Goal: Check status: Check status

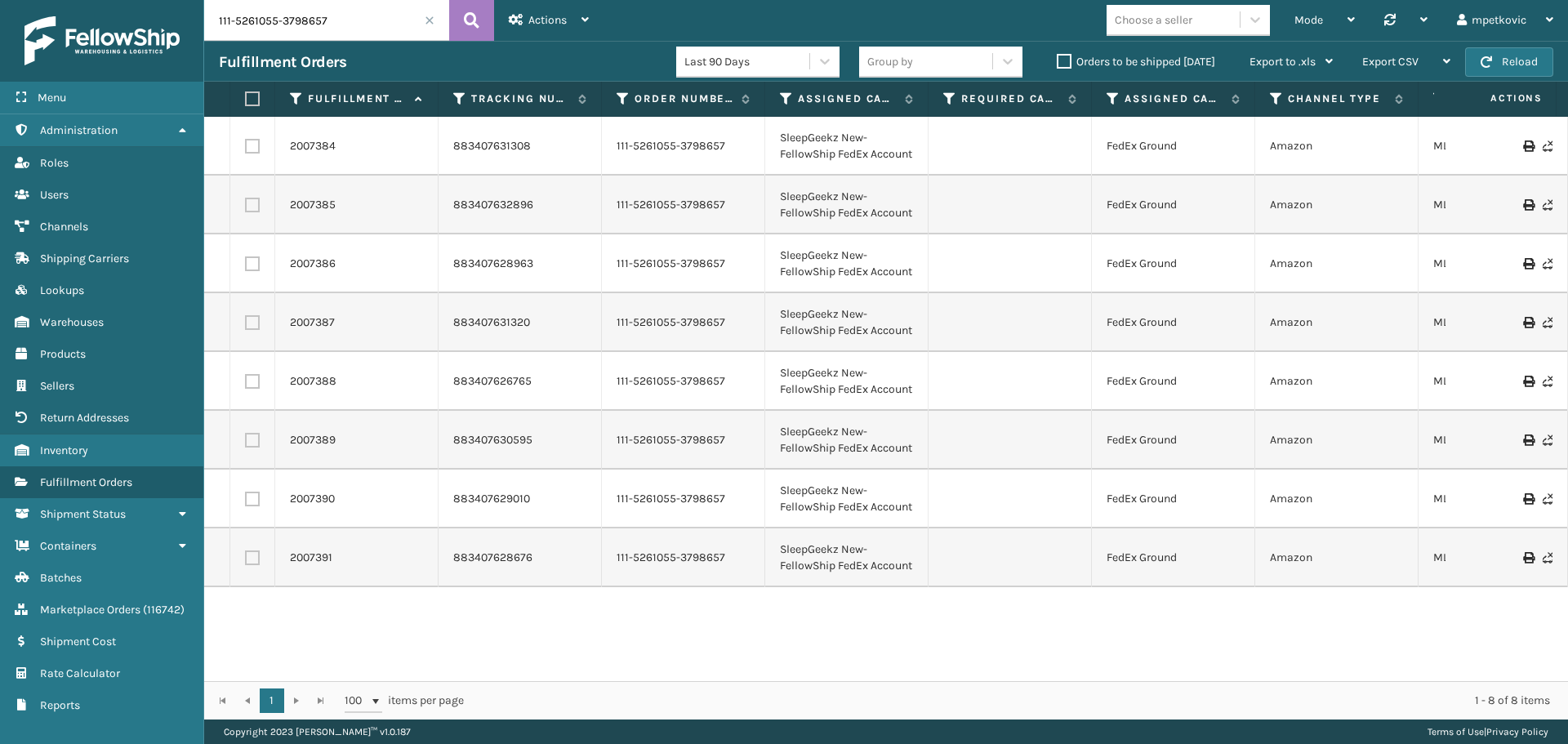
drag, startPoint x: 341, startPoint y: 18, endPoint x: 96, endPoint y: 20, distance: 245.0
click at [97, 0] on div "Menu Lookups Administration Lookups Roles Lookups Users Lookups Channels Lookup…" at bounding box center [784, 0] width 1568 height 0
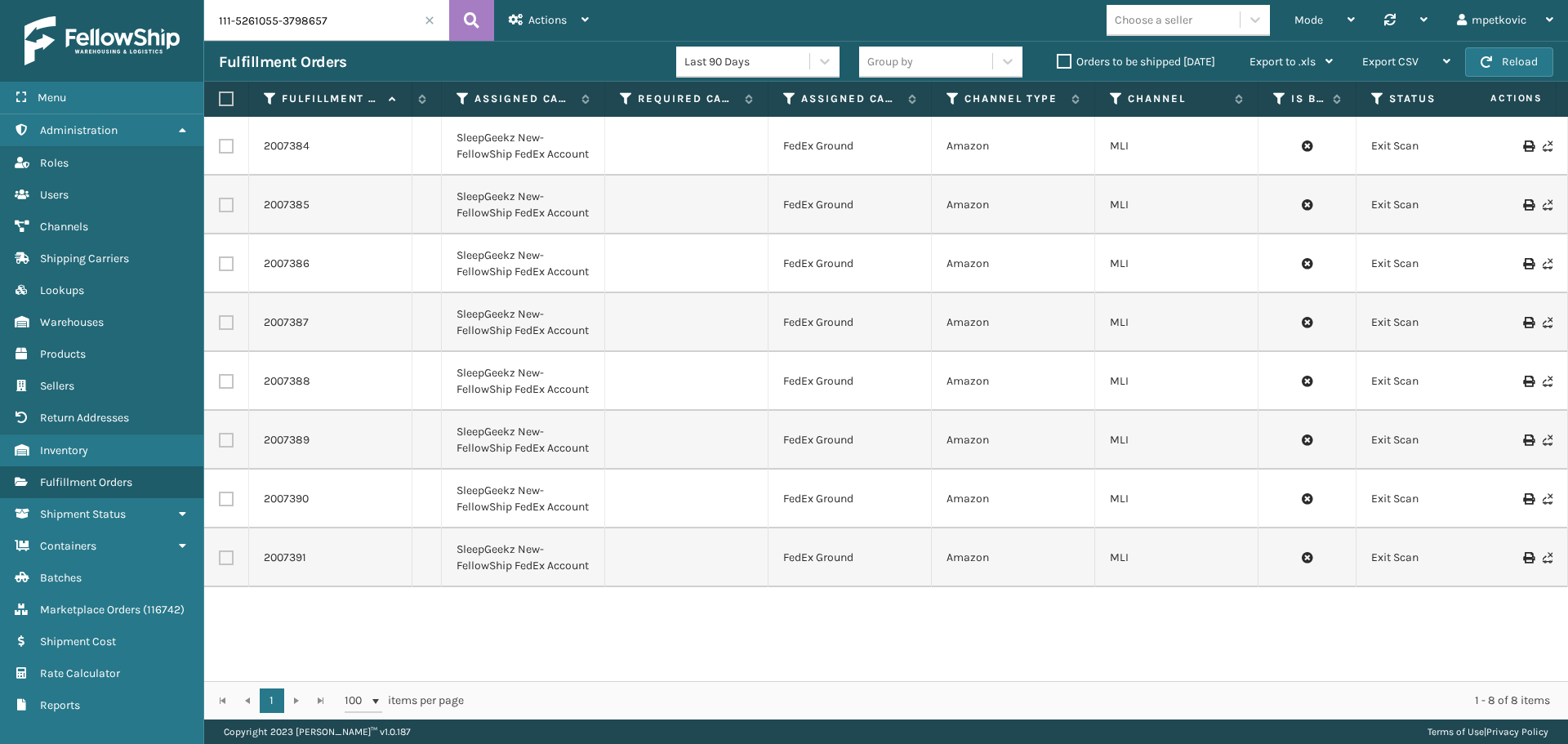
scroll to position [0, 368]
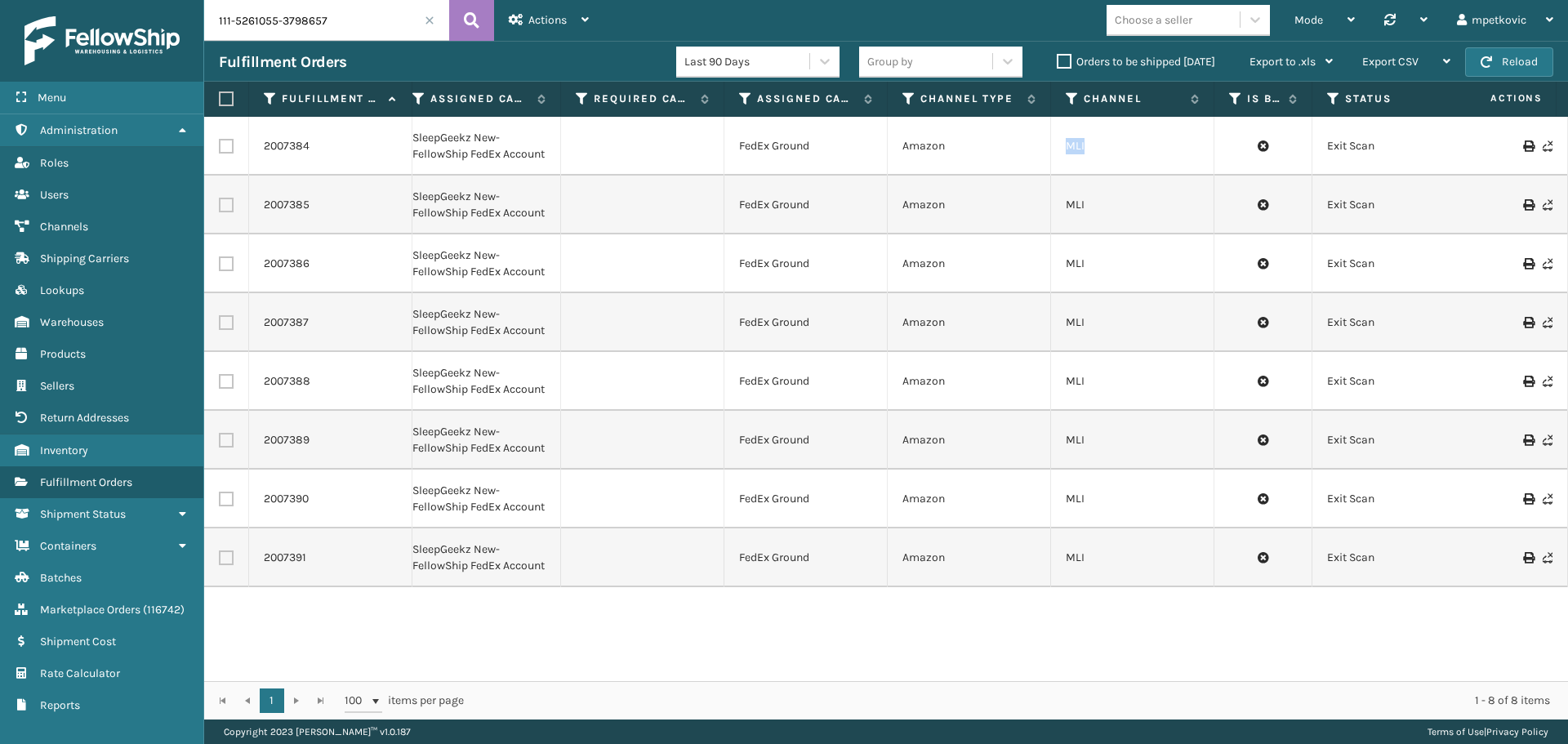
drag, startPoint x: 1096, startPoint y: 150, endPoint x: 1053, endPoint y: 153, distance: 43.1
click at [1053, 153] on td "MLI" at bounding box center [1133, 146] width 164 height 59
copy td "MLI"
drag, startPoint x: 362, startPoint y: 23, endPoint x: 165, endPoint y: 24, distance: 197.0
click at [160, 0] on div "Menu Lookups Administration Lookups Roles Lookups Users Lookups Channels Lookup…" at bounding box center [784, 0] width 1568 height 0
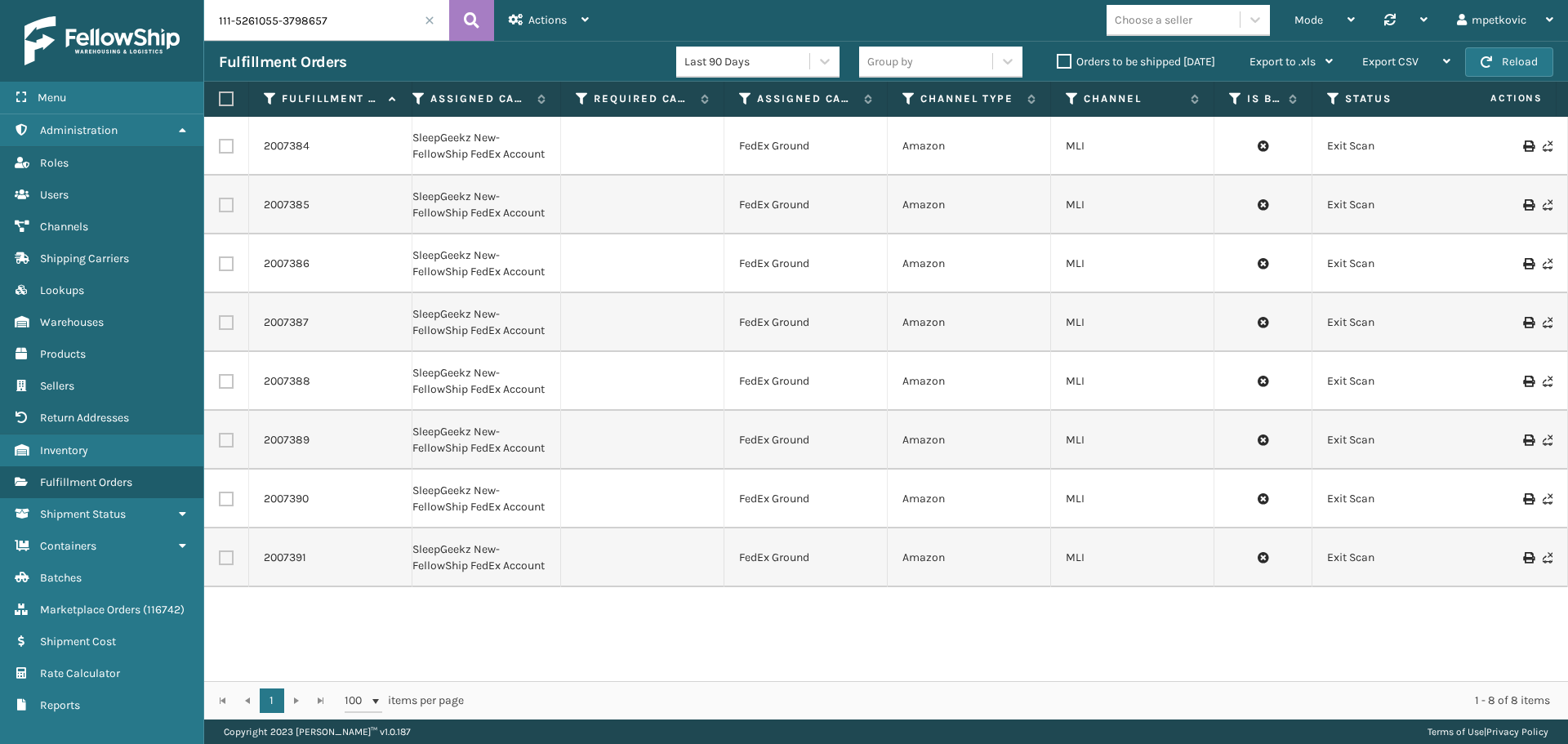
scroll to position [0, 0]
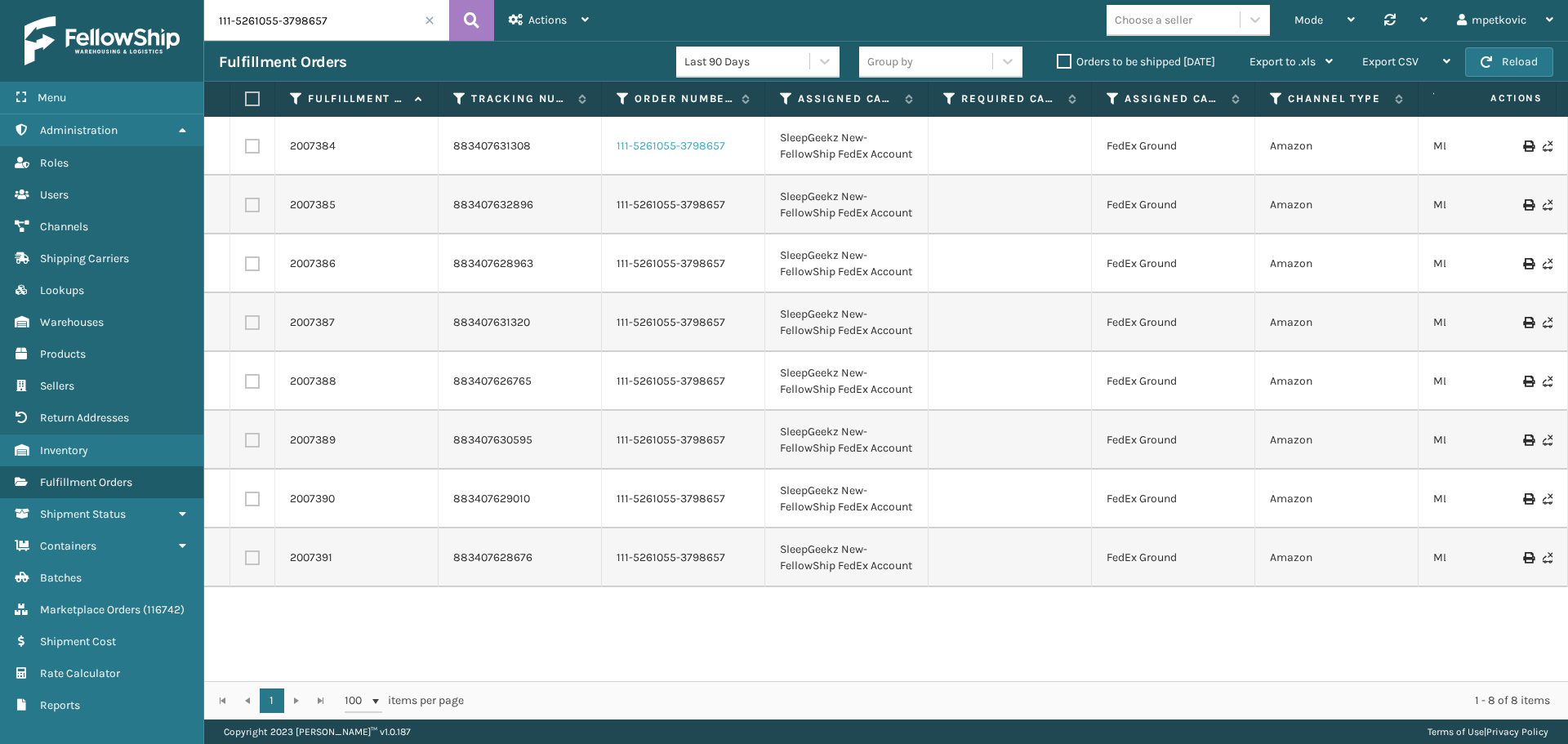
click at [652, 148] on link "111-5261055-3798657" at bounding box center [671, 146] width 108 height 17
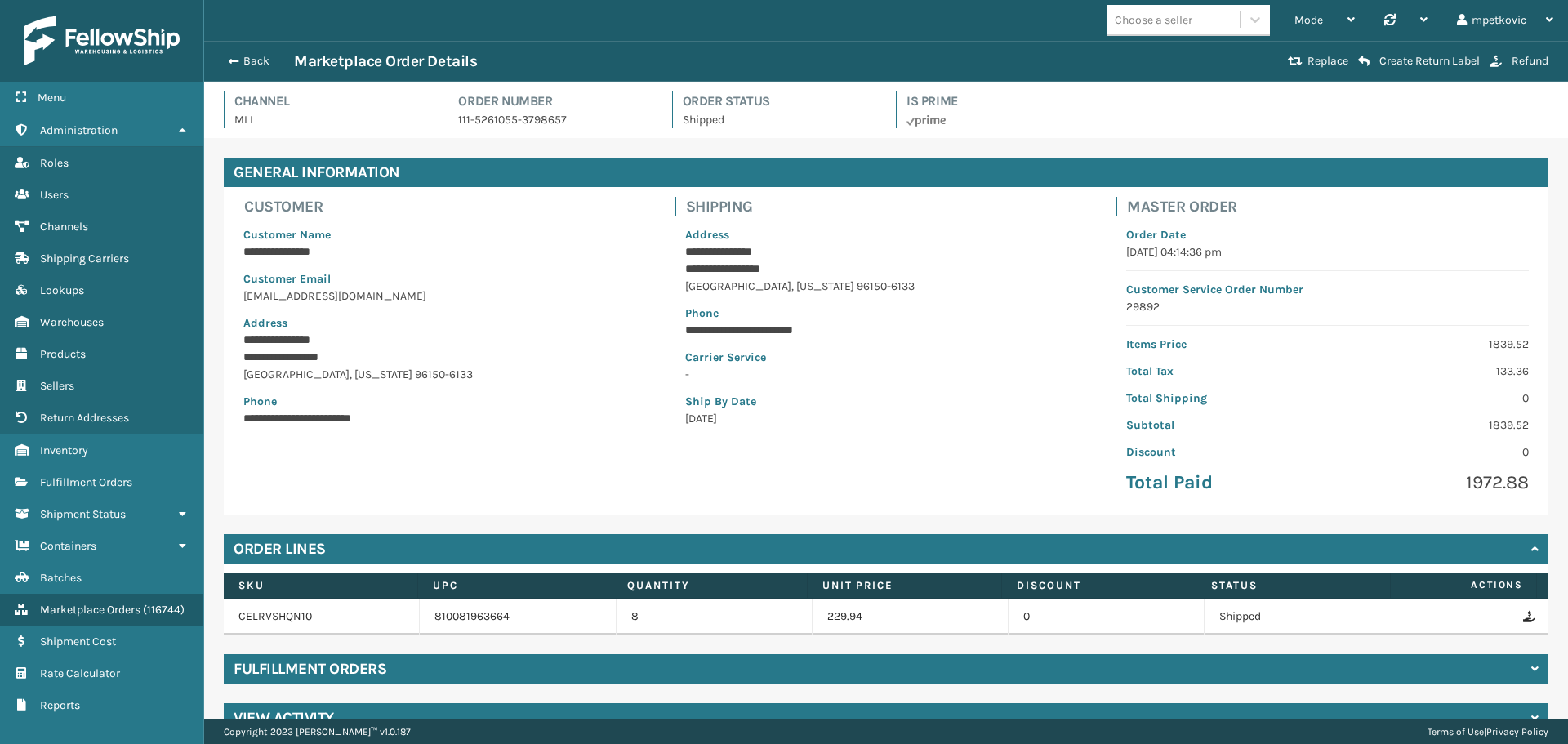
click at [519, 408] on p "Phone" at bounding box center [445, 401] width 402 height 17
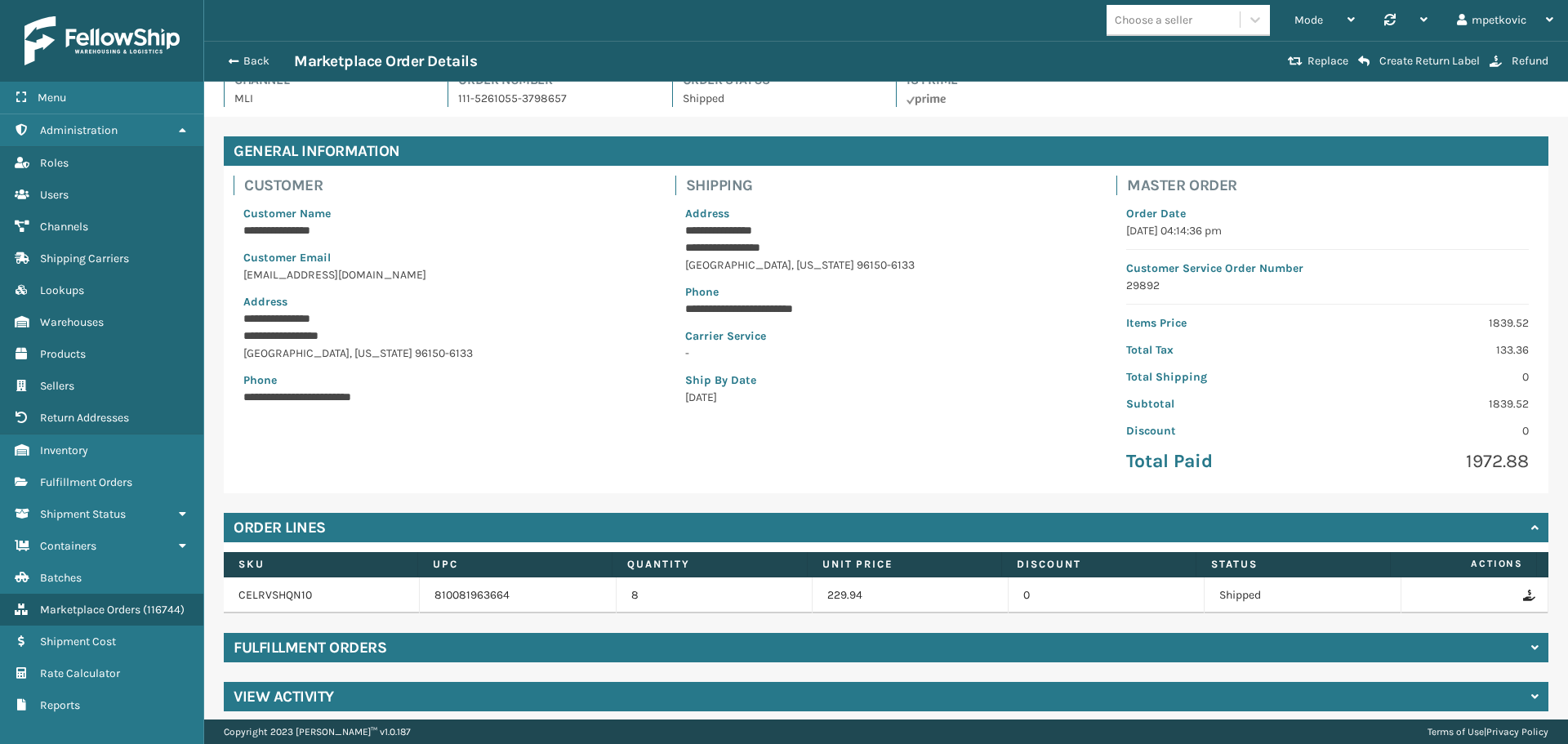
scroll to position [33, 0]
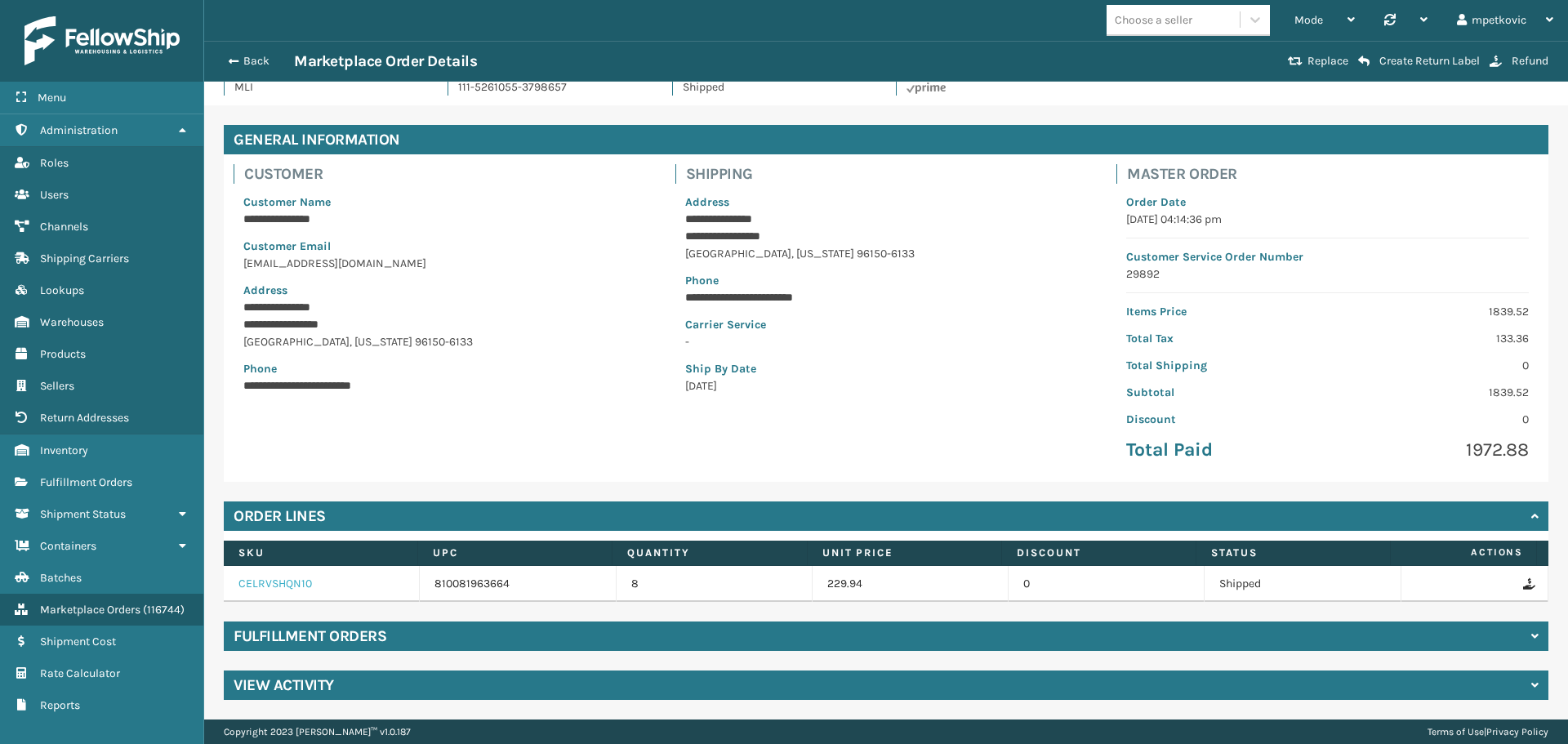
click at [277, 586] on link "CELRVSHQN10" at bounding box center [276, 584] width 74 height 14
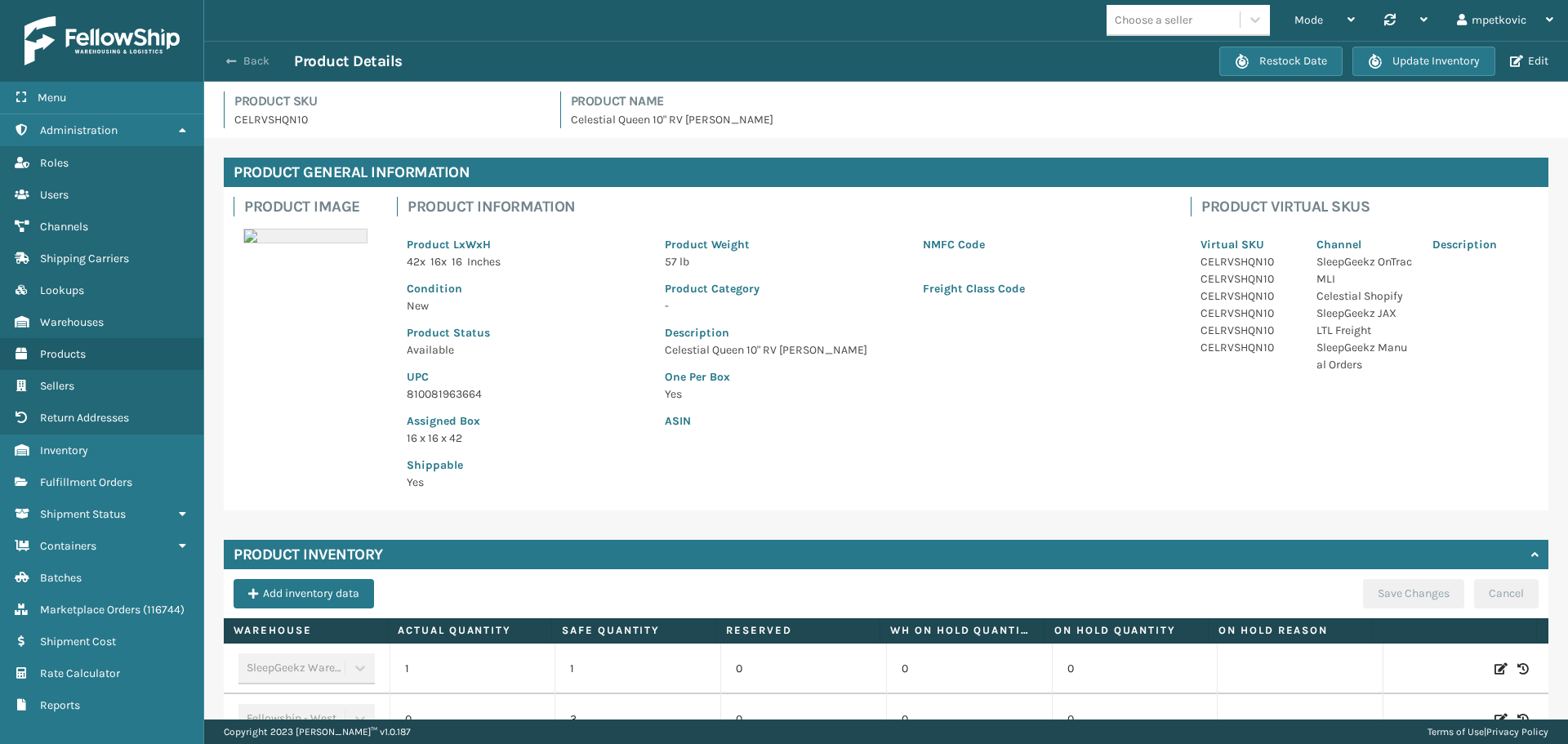
click at [255, 58] on button "Back" at bounding box center [256, 61] width 75 height 15
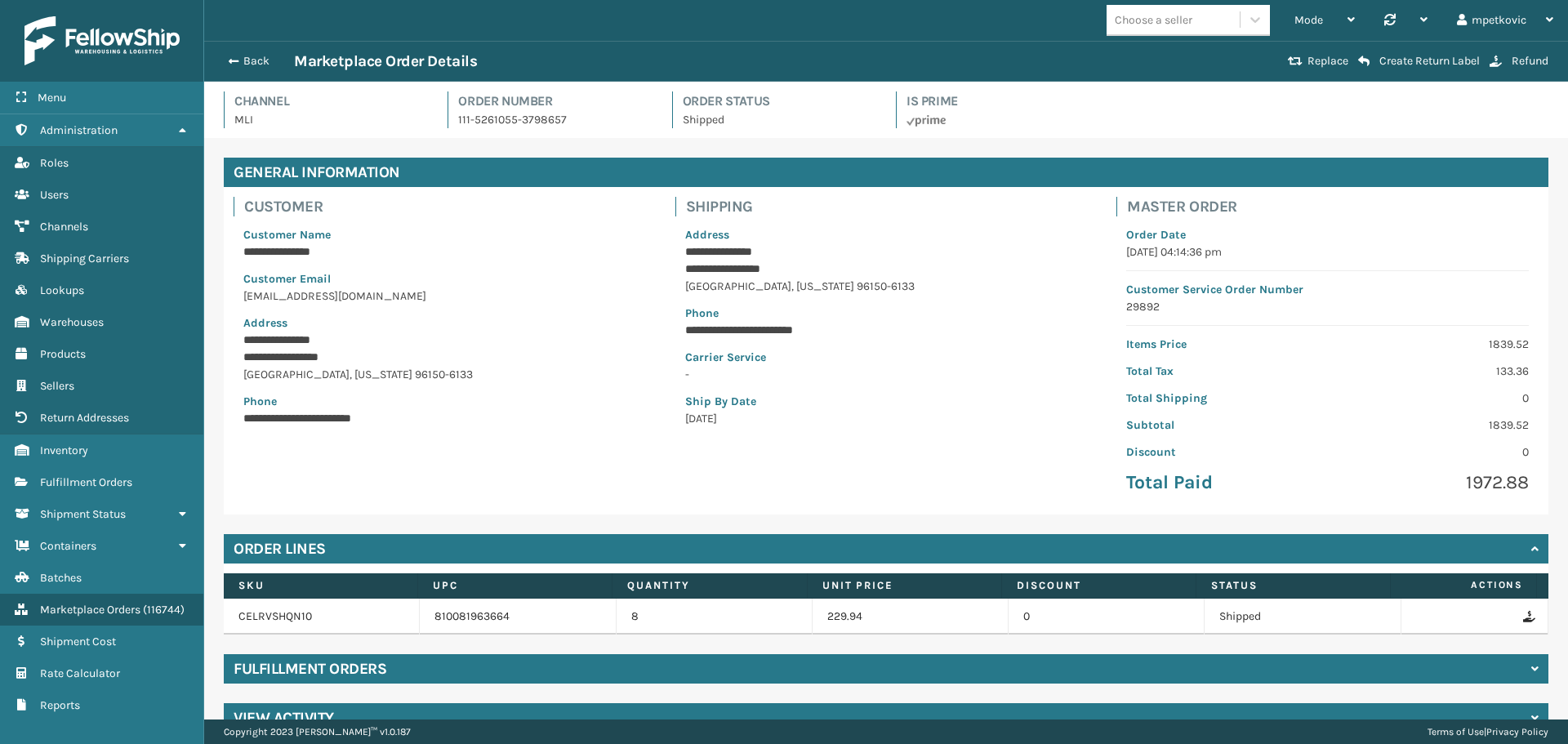
click at [835, 20] on div "Mode Regular Mode Picking Mode Labeling Mode Palletizing Mode Exit Scan Mode Ch…" at bounding box center [887, 20] width 1365 height 41
click at [842, 17] on div "Mode Regular Mode Picking Mode Labeling Mode Palletizing Mode Exit Scan Mode Ch…" at bounding box center [887, 20] width 1365 height 41
drag, startPoint x: 838, startPoint y: 59, endPoint x: 846, endPoint y: 58, distance: 8.1
click at [839, 60] on div "Back Marketplace Order Details" at bounding box center [751, 61] width 1064 height 19
drag, startPoint x: 1010, startPoint y: 48, endPoint x: 996, endPoint y: 50, distance: 14.1
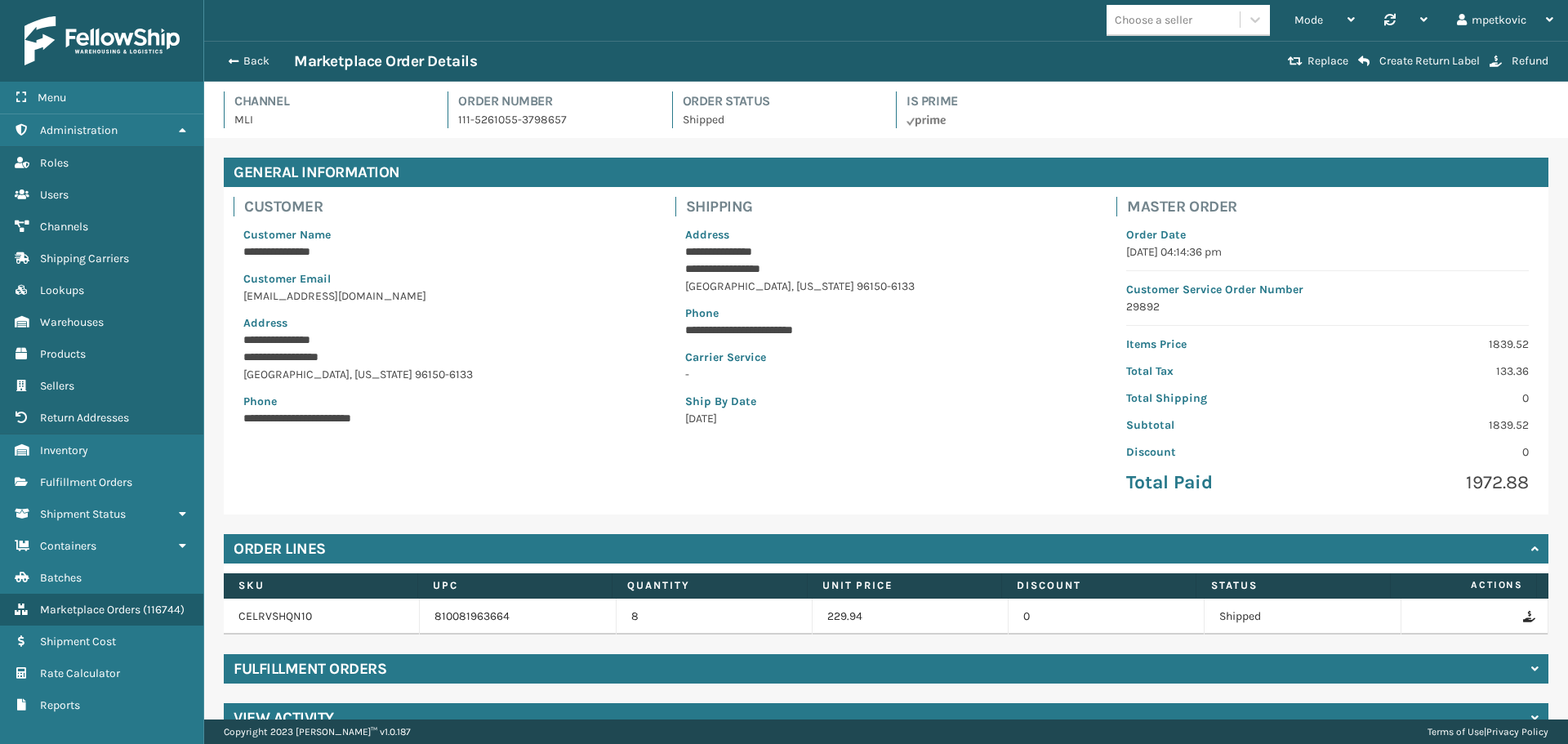
click at [1002, 48] on div "Back Marketplace Order Details Replace Create Return Label Refund" at bounding box center [887, 61] width 1365 height 41
drag, startPoint x: 911, startPoint y: 55, endPoint x: 858, endPoint y: 55, distance: 53.0
click at [909, 55] on div "Back Marketplace Order Details" at bounding box center [751, 61] width 1064 height 19
click at [856, 55] on div "Back Marketplace Order Details" at bounding box center [751, 61] width 1064 height 19
click at [850, 57] on div "Back Marketplace Order Details" at bounding box center [751, 61] width 1064 height 19
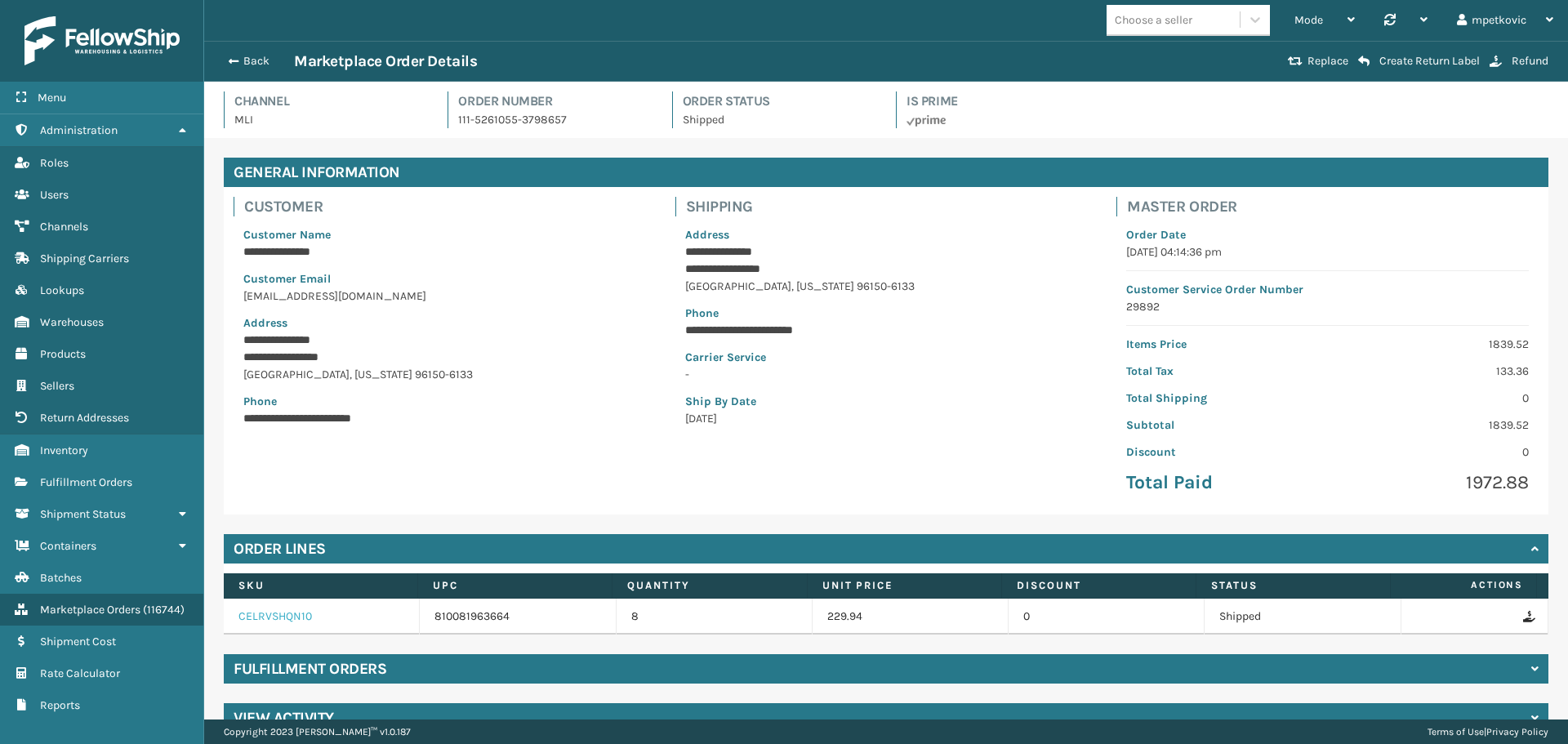
click at [268, 622] on link "CELRVSHQN10" at bounding box center [276, 616] width 74 height 14
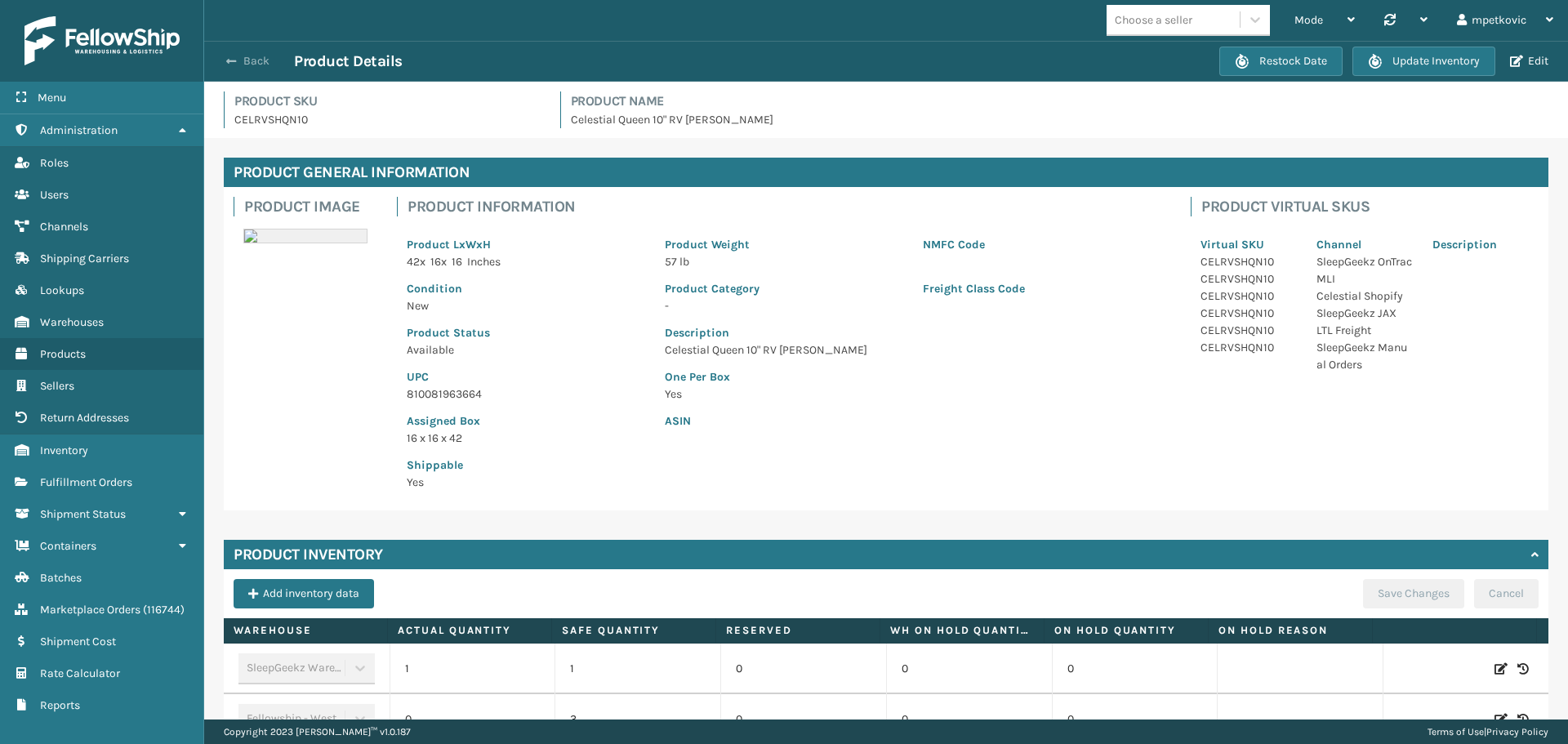
click at [250, 55] on button "Back" at bounding box center [256, 61] width 75 height 15
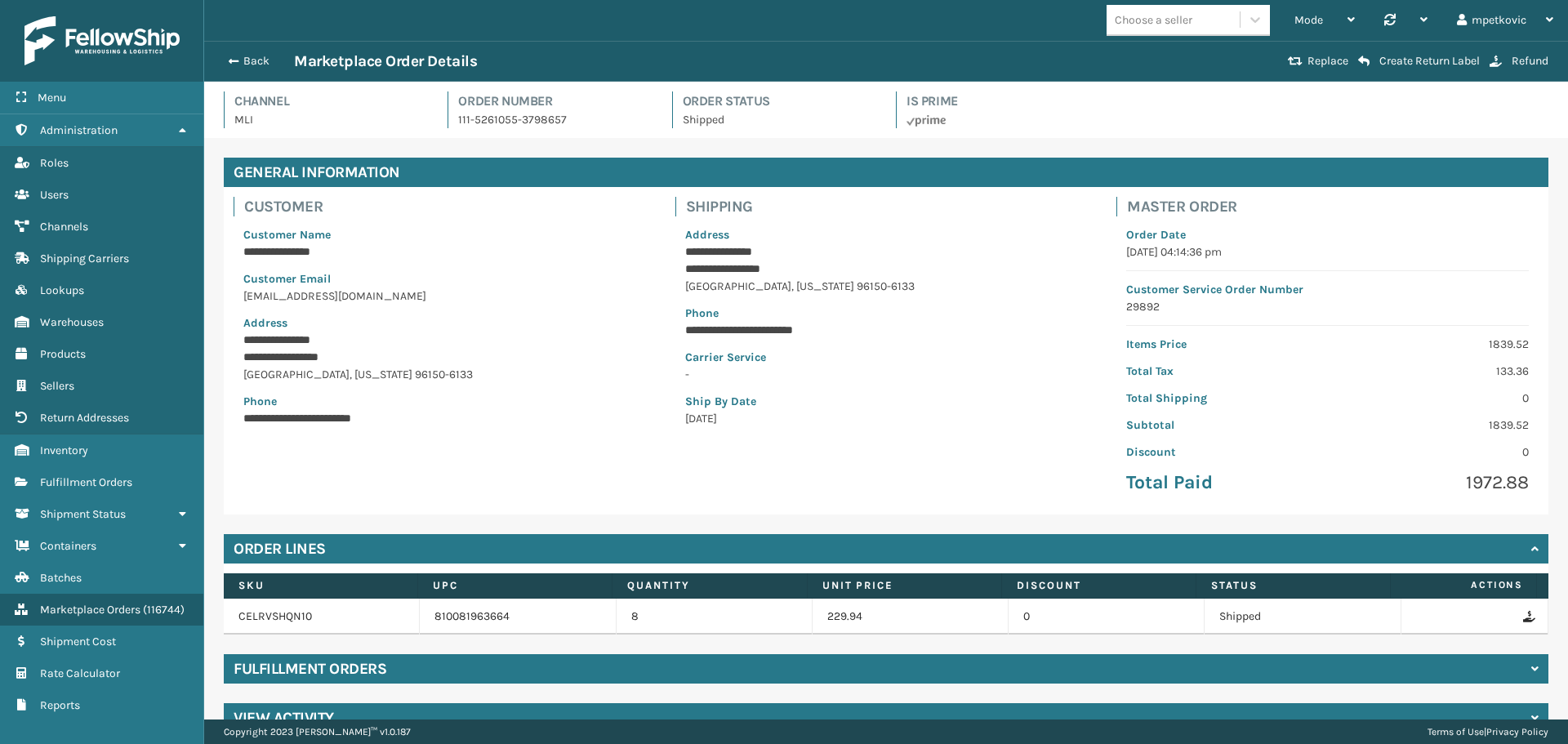
click at [551, 239] on p "Customer Name" at bounding box center [445, 234] width 402 height 17
click at [408, 110] on h4 "Channel" at bounding box center [331, 101] width 194 height 19
